Goal: Task Accomplishment & Management: Complete application form

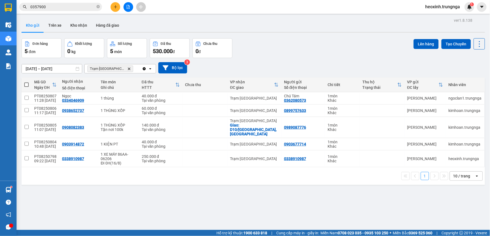
click at [76, 25] on button "Kho nhận" at bounding box center [79, 25] width 26 height 13
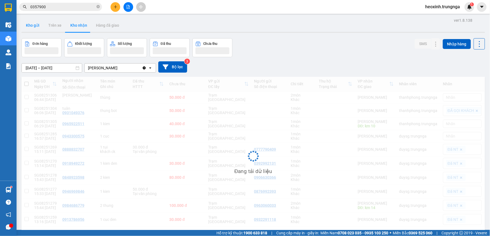
click at [35, 26] on button "Kho gửi" at bounding box center [32, 25] width 22 height 13
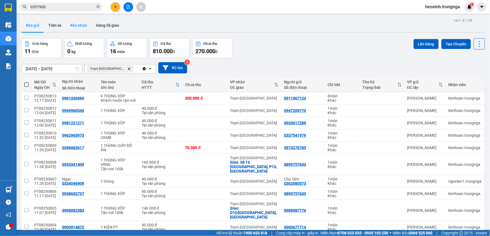
click at [84, 26] on button "Kho nhận" at bounding box center [79, 25] width 26 height 13
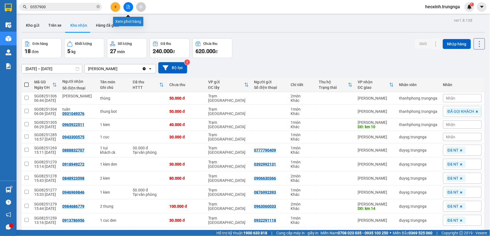
click at [129, 7] on icon "file-add" at bounding box center [128, 7] width 4 height 4
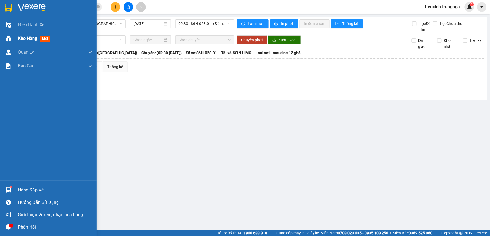
click at [6, 40] on img at bounding box center [9, 39] width 6 height 6
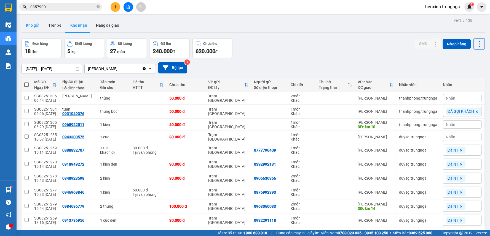
click at [32, 25] on button "Kho gửi" at bounding box center [32, 25] width 22 height 13
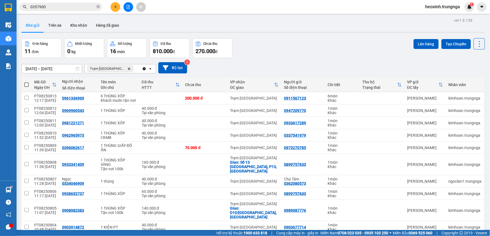
click at [119, 4] on button at bounding box center [116, 7] width 10 height 10
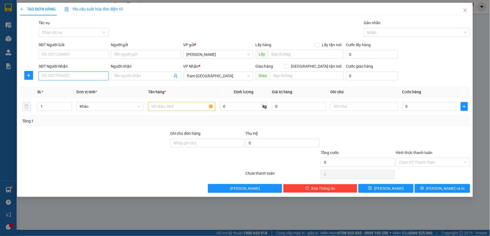
click at [96, 79] on input "SĐT Người Nhận" at bounding box center [74, 76] width 70 height 9
type input "0938315171"
click at [89, 54] on input "SĐT Người Gửi" at bounding box center [74, 54] width 70 height 9
type input "0915748415"
click at [161, 110] on input "text" at bounding box center [181, 106] width 67 height 9
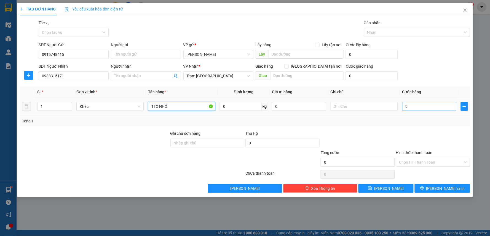
type input "1TX NHỎ"
click at [422, 108] on input "0" at bounding box center [429, 106] width 54 height 9
type input "3"
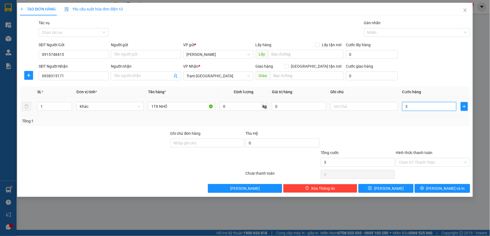
type input "30"
type input "30.000"
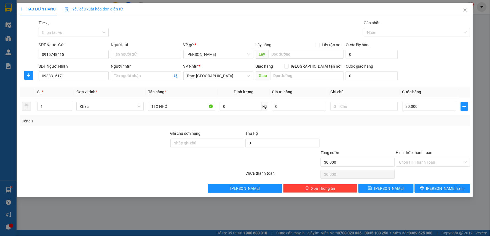
click at [409, 132] on div at bounding box center [432, 140] width 75 height 19
click at [412, 163] on input "Hình thức thanh toán" at bounding box center [431, 162] width 64 height 8
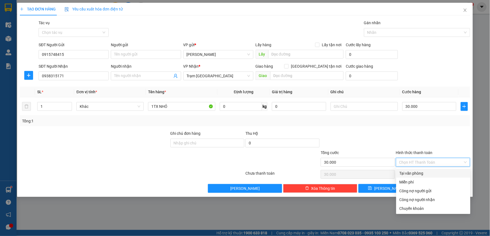
click at [407, 171] on div "Tại văn phòng" at bounding box center [433, 174] width 68 height 6
type input "0"
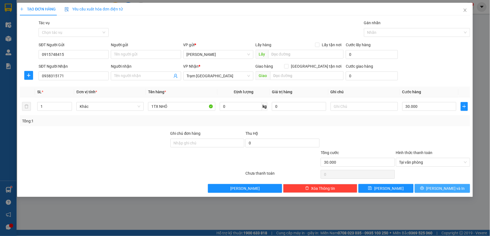
click at [429, 189] on button "[PERSON_NAME] và In" at bounding box center [442, 188] width 55 height 9
click at [427, 188] on button "[PERSON_NAME] và In" at bounding box center [442, 188] width 55 height 9
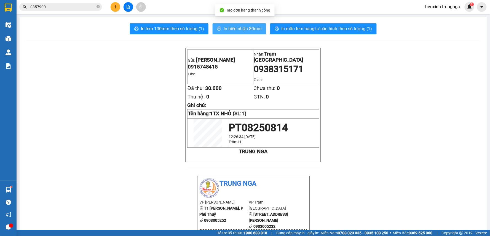
click at [250, 29] on span "In biên nhận 80mm" at bounding box center [243, 28] width 38 height 7
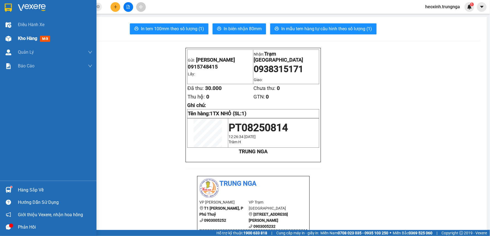
click at [13, 35] on div at bounding box center [9, 39] width 10 height 10
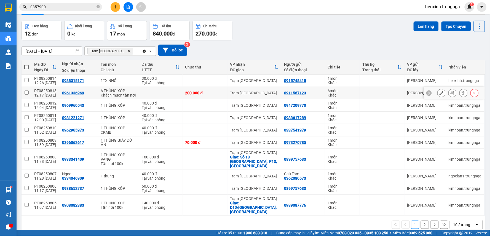
scroll to position [25, 0]
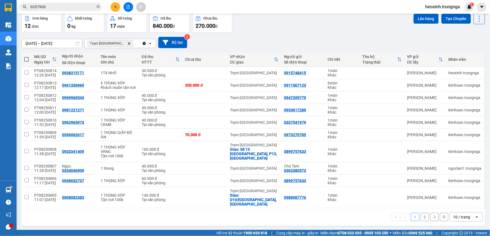
click at [464, 215] on div "10 / trang" at bounding box center [461, 218] width 17 height 6
click at [452, 174] on span "50 / trang" at bounding box center [459, 177] width 18 height 6
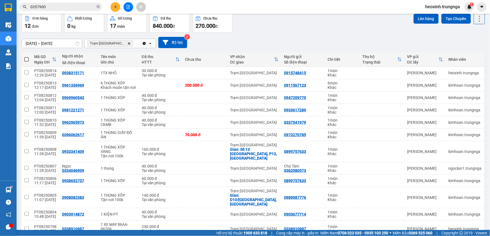
click at [28, 57] on span at bounding box center [26, 59] width 4 height 4
click at [26, 57] on input "checkbox" at bounding box center [26, 57] width 0 height 0
checkbox input "true"
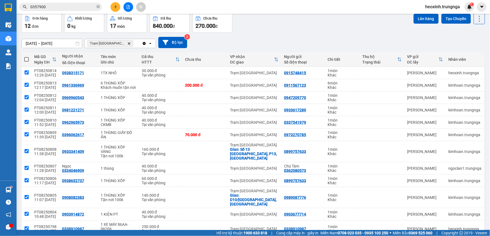
checkbox input "true"
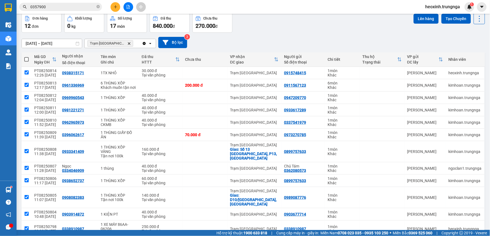
checkbox input "true"
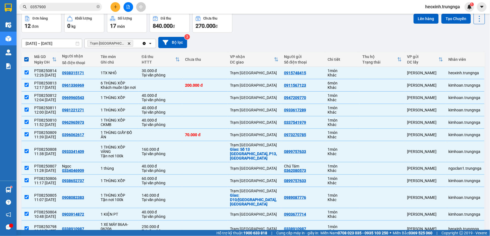
scroll to position [47, 0]
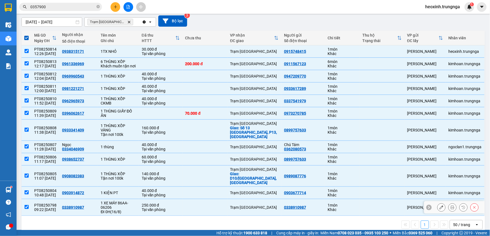
click at [26, 200] on td at bounding box center [26, 208] width 10 height 17
checkbox input "false"
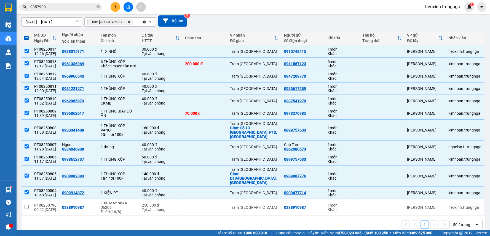
scroll to position [0, 0]
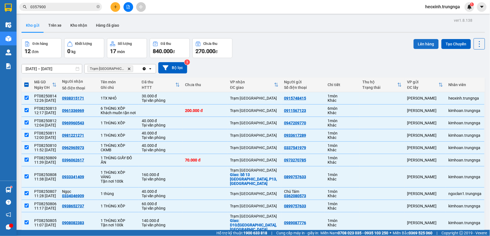
click at [424, 43] on button "Lên hàng" at bounding box center [425, 44] width 25 height 10
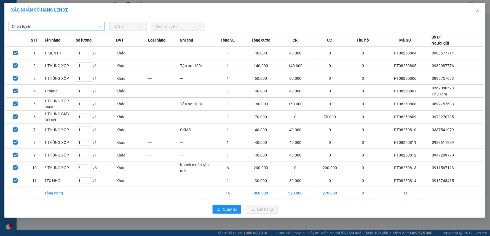
click at [66, 27] on span "Chọn tuyến" at bounding box center [57, 26] width 90 height 8
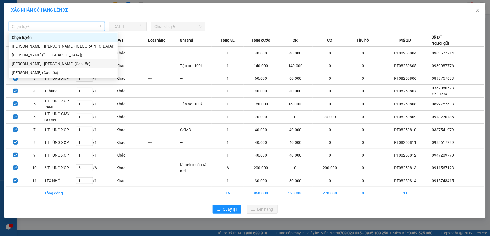
click at [46, 63] on div "[PERSON_NAME] - [PERSON_NAME] (Cao tốc)" at bounding box center [63, 64] width 103 height 6
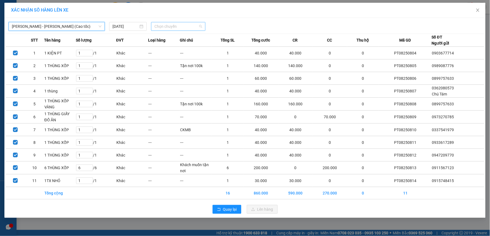
click at [181, 28] on span "Chọn chuyến" at bounding box center [178, 26] width 48 height 8
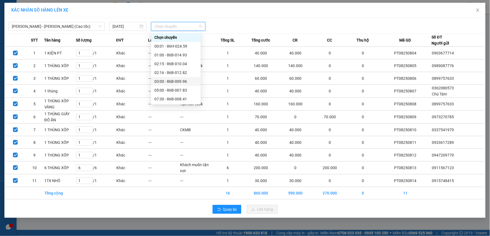
scroll to position [35, 0]
click at [168, 82] on div "12:30 - 86H-024.59" at bounding box center [175, 82] width 43 height 6
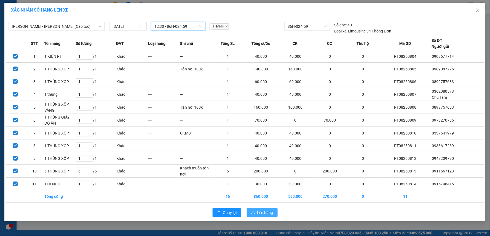
click at [263, 212] on span "Lên hàng" at bounding box center [265, 213] width 16 height 6
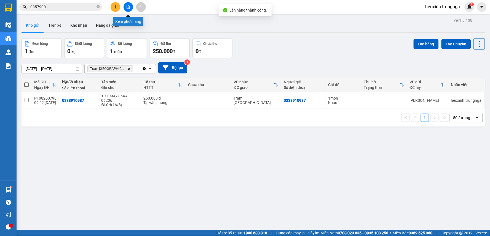
click at [127, 7] on icon "file-add" at bounding box center [128, 7] width 4 height 4
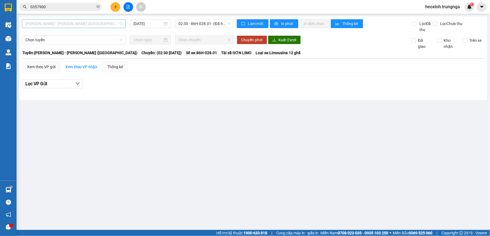
click at [106, 24] on span "[PERSON_NAME] - [PERSON_NAME] ([GEOGRAPHIC_DATA])" at bounding box center [73, 24] width 97 height 8
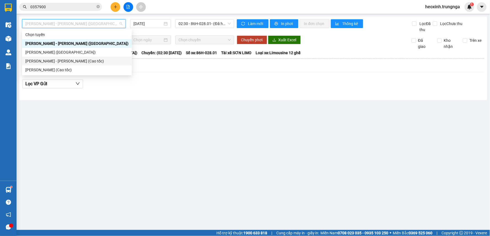
click at [85, 61] on div "[PERSON_NAME] - [PERSON_NAME] (Cao tốc)" at bounding box center [76, 61] width 103 height 6
type input "[DATE]"
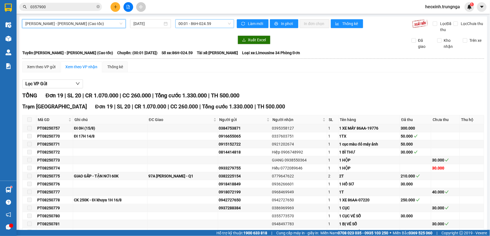
click at [207, 24] on span "00:01 - 86H-024.59" at bounding box center [205, 24] width 52 height 8
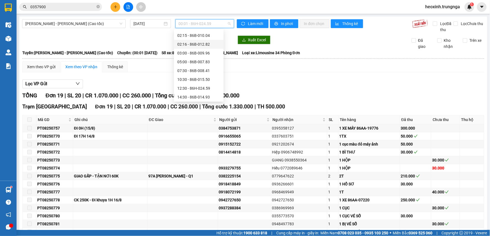
scroll to position [35, 0]
click at [204, 78] on div "12:30 - 86H-024.59" at bounding box center [198, 79] width 43 height 6
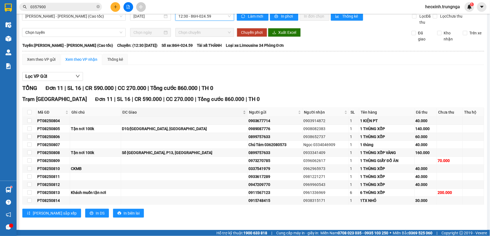
scroll to position [10, 0]
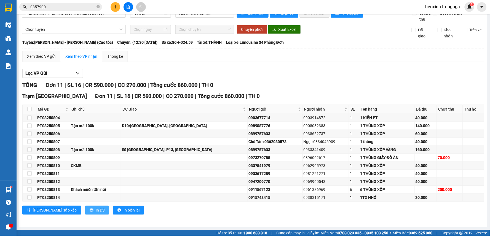
click at [96, 213] on span "In DS" at bounding box center [100, 211] width 9 height 6
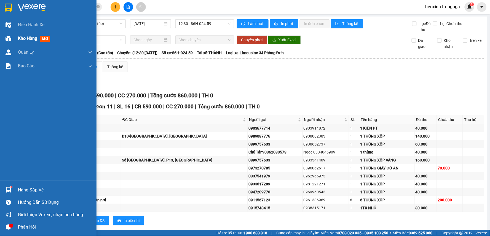
click at [12, 37] on div at bounding box center [9, 39] width 10 height 10
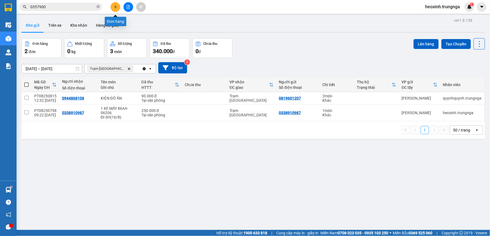
click at [113, 6] on button at bounding box center [116, 7] width 10 height 10
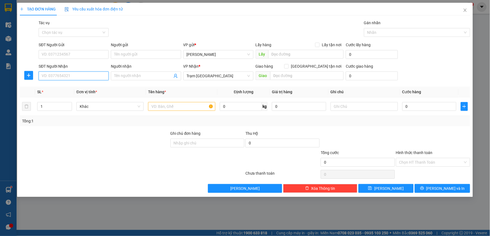
click at [74, 76] on input "SĐT Người Nhận" at bounding box center [74, 76] width 70 height 9
click at [465, 13] on span "Close" at bounding box center [464, 10] width 15 height 15
